Goal: Information Seeking & Learning: Learn about a topic

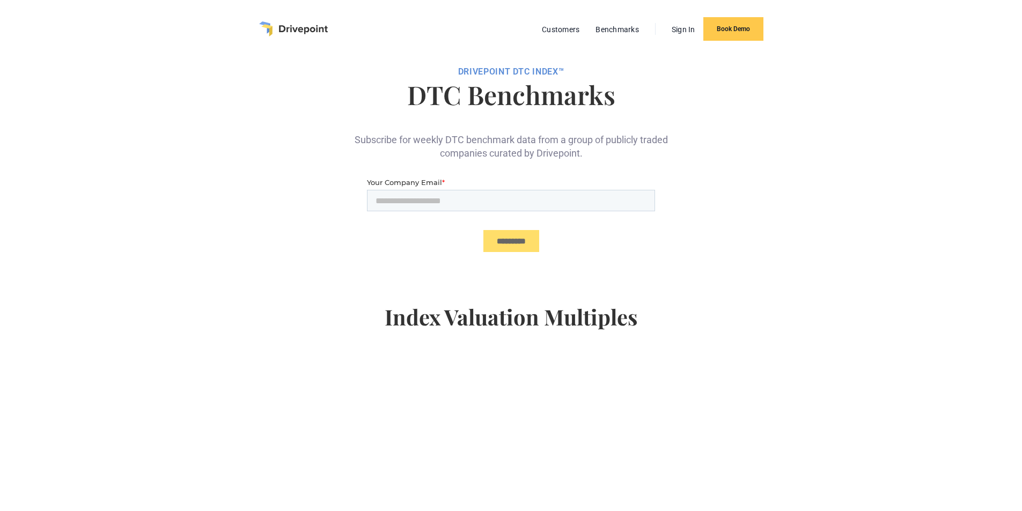
click at [324, 28] on img "home" at bounding box center [293, 28] width 69 height 15
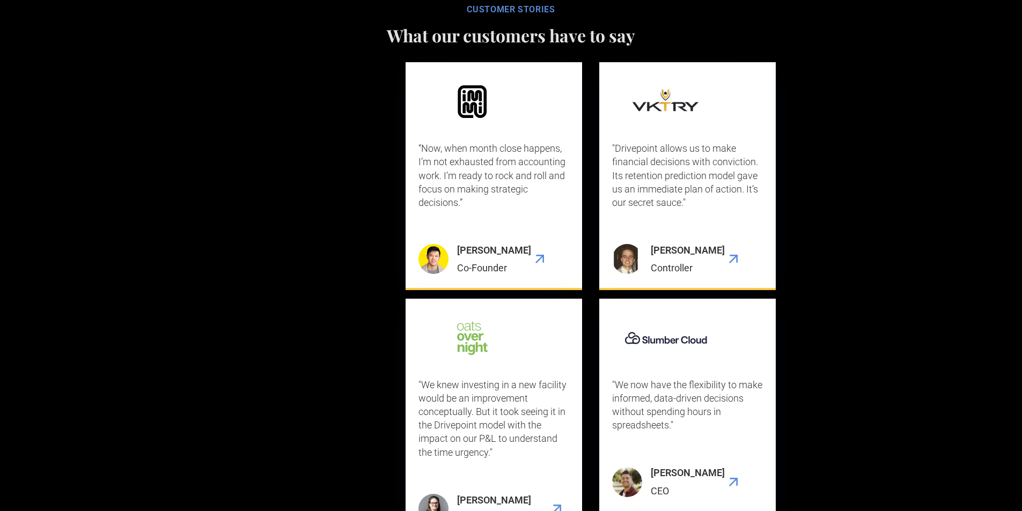
scroll to position [3488, 0]
